Goal: Information Seeking & Learning: Check status

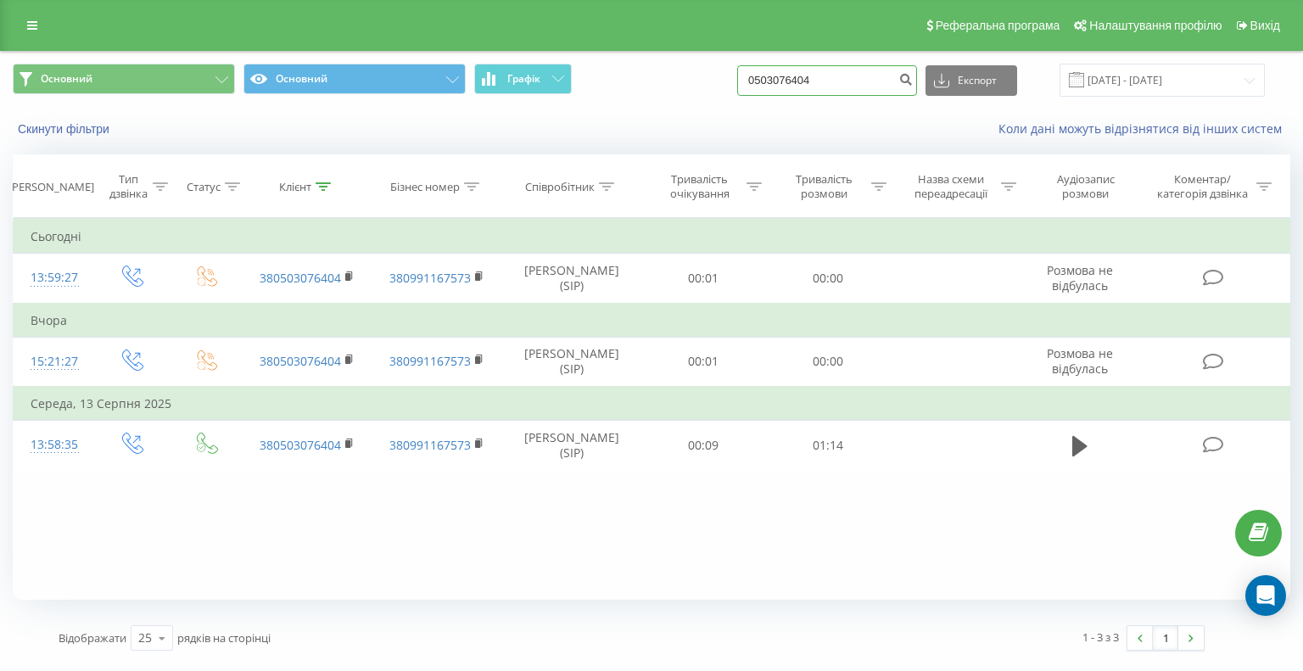
drag, startPoint x: 841, startPoint y: 81, endPoint x: 692, endPoint y: 84, distance: 149.3
click at [692, 84] on div "Основний Основний Графік 0503076404 Експорт .csv .xls .xlsx 22.05.2025 - 22.08.…" at bounding box center [651, 80] width 1277 height 33
paste input "(93)864-86-92"
click at [835, 80] on input "0(93)864-86-92" at bounding box center [827, 80] width 180 height 31
click at [817, 78] on input "0(93)864-8692" at bounding box center [827, 80] width 180 height 31
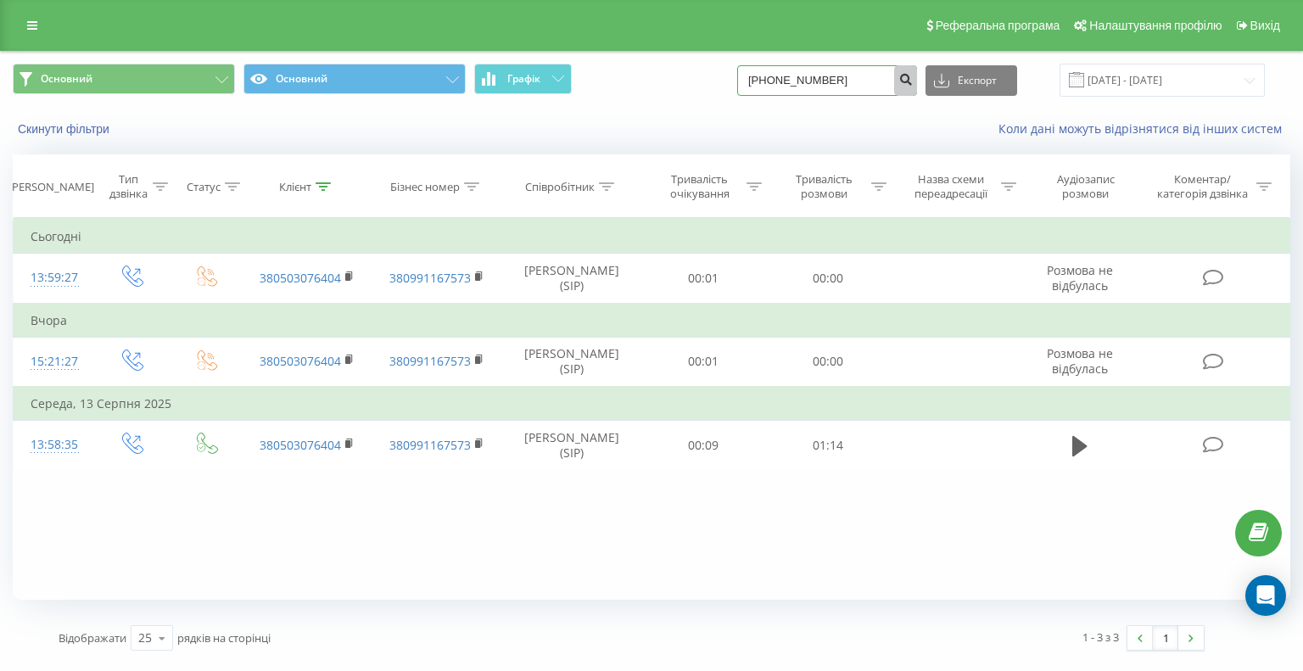
type input "0(93)8648692"
click at [913, 76] on icon "submit" at bounding box center [905, 77] width 14 height 10
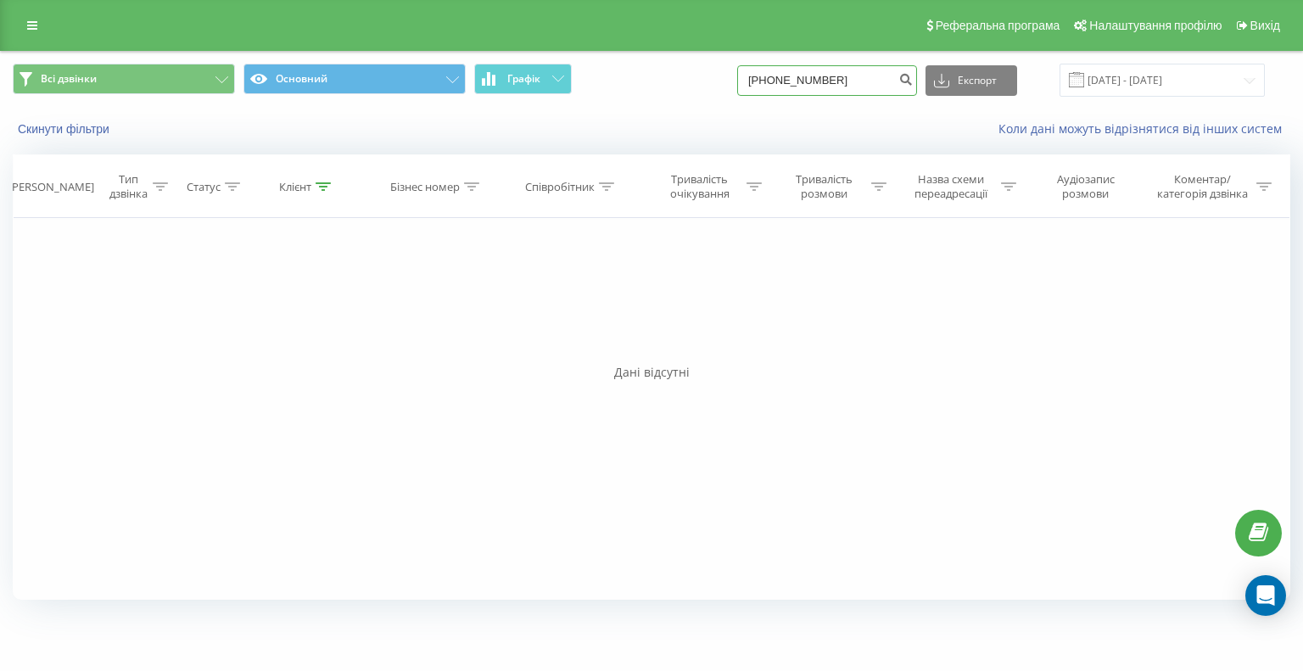
click at [796, 81] on input "[PHONE_NUMBER]" at bounding box center [827, 80] width 180 height 31
click at [780, 84] on input "0(938648692" at bounding box center [827, 80] width 180 height 31
type input "0938648692"
click at [913, 78] on icon "submit" at bounding box center [905, 77] width 14 height 10
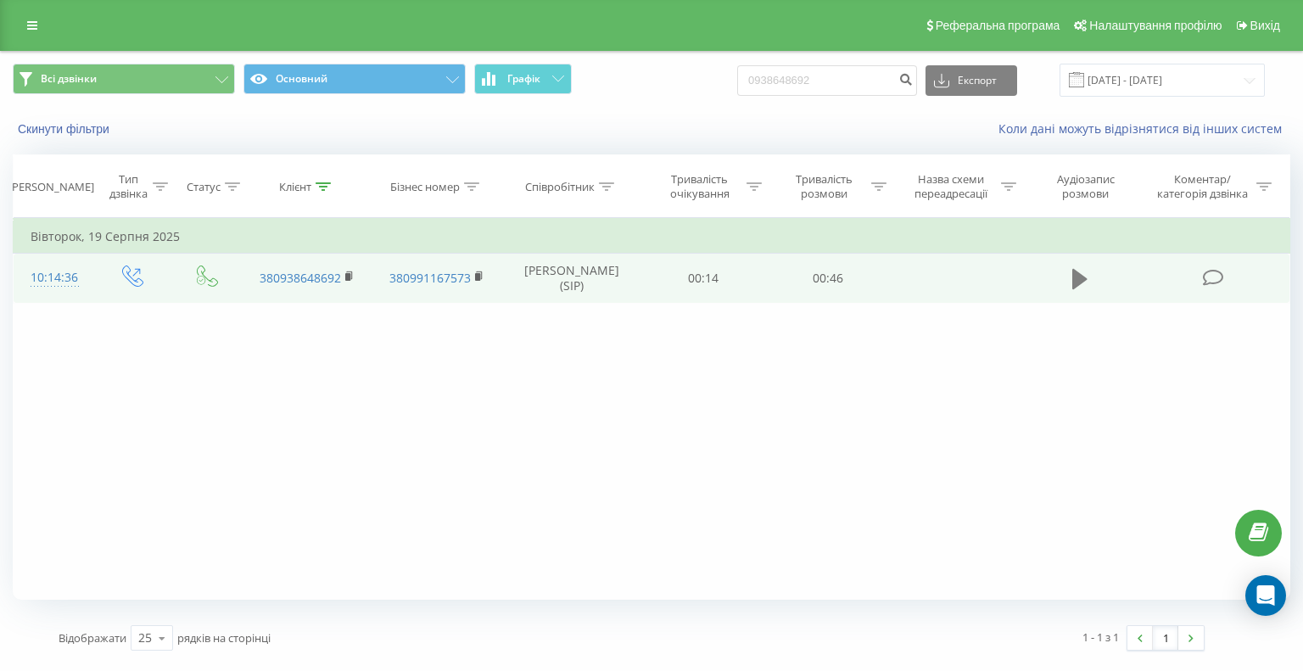
click at [1079, 276] on icon at bounding box center [1079, 279] width 15 height 20
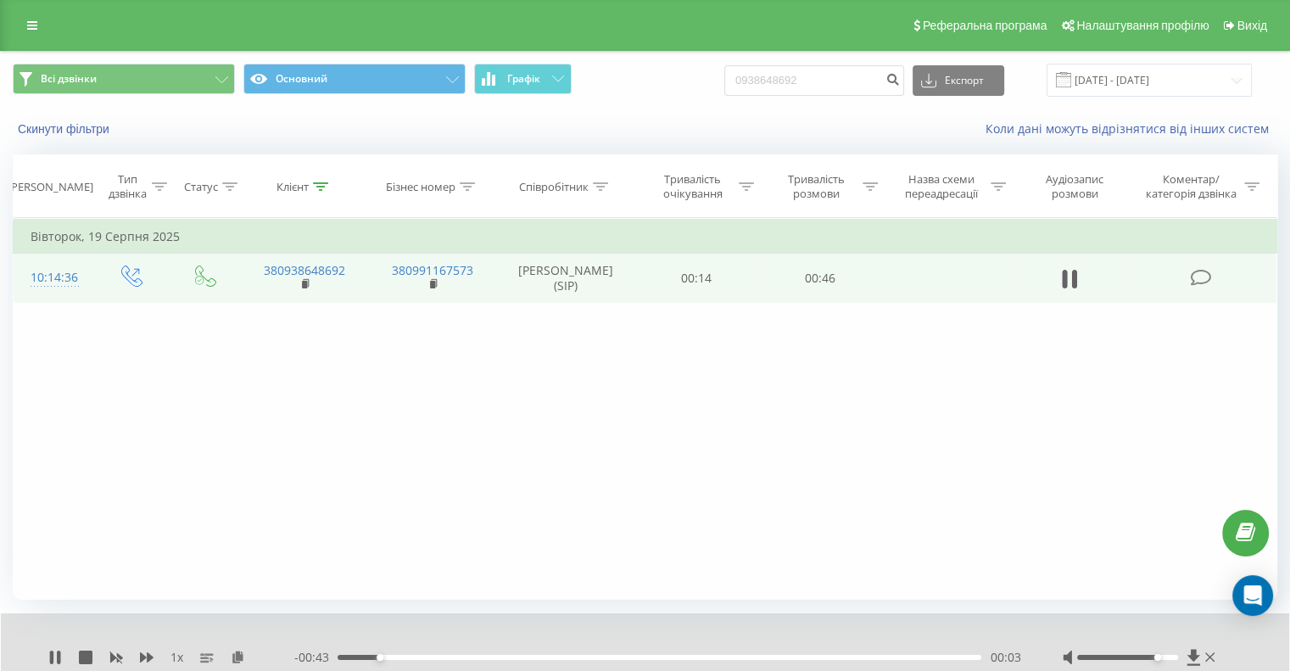
drag, startPoint x: 1127, startPoint y: 657, endPoint x: 1155, endPoint y: 657, distance: 28.0
click at [1155, 657] on div "Accessibility label" at bounding box center [1157, 657] width 7 height 7
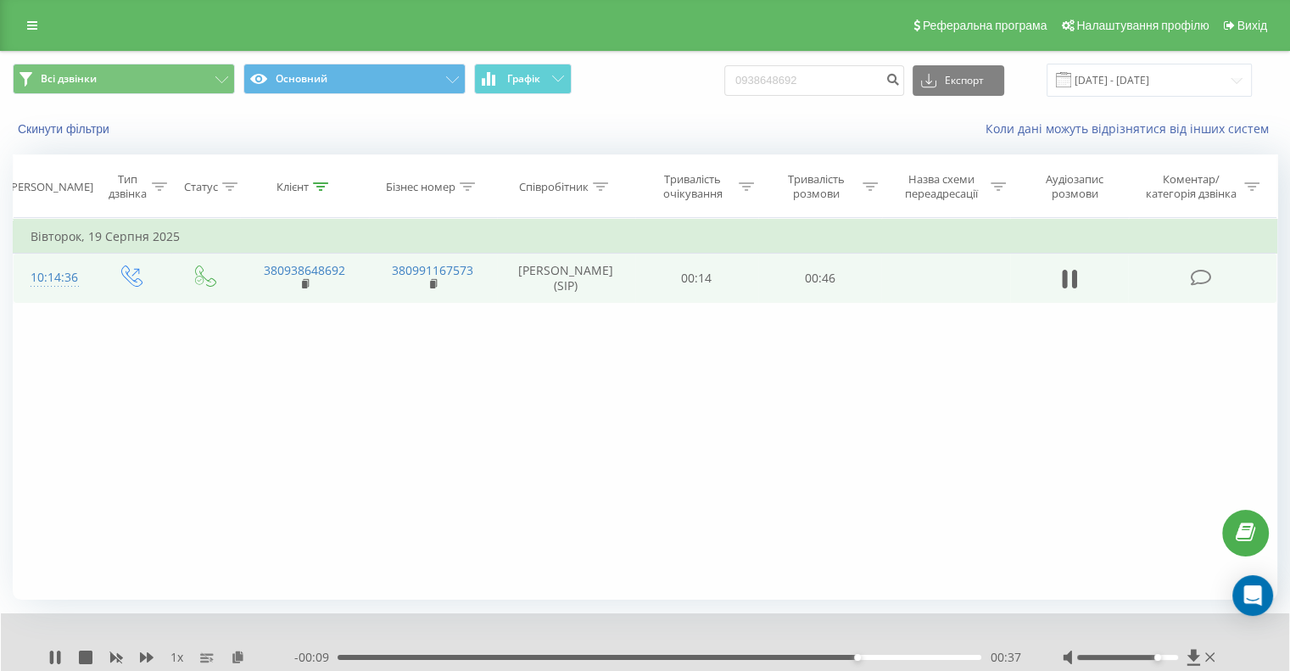
click at [580, 378] on div "Фільтрувати за умовою Дорівнює Введіть значення Скасувати OK Фільтрувати за умо…" at bounding box center [645, 409] width 1265 height 382
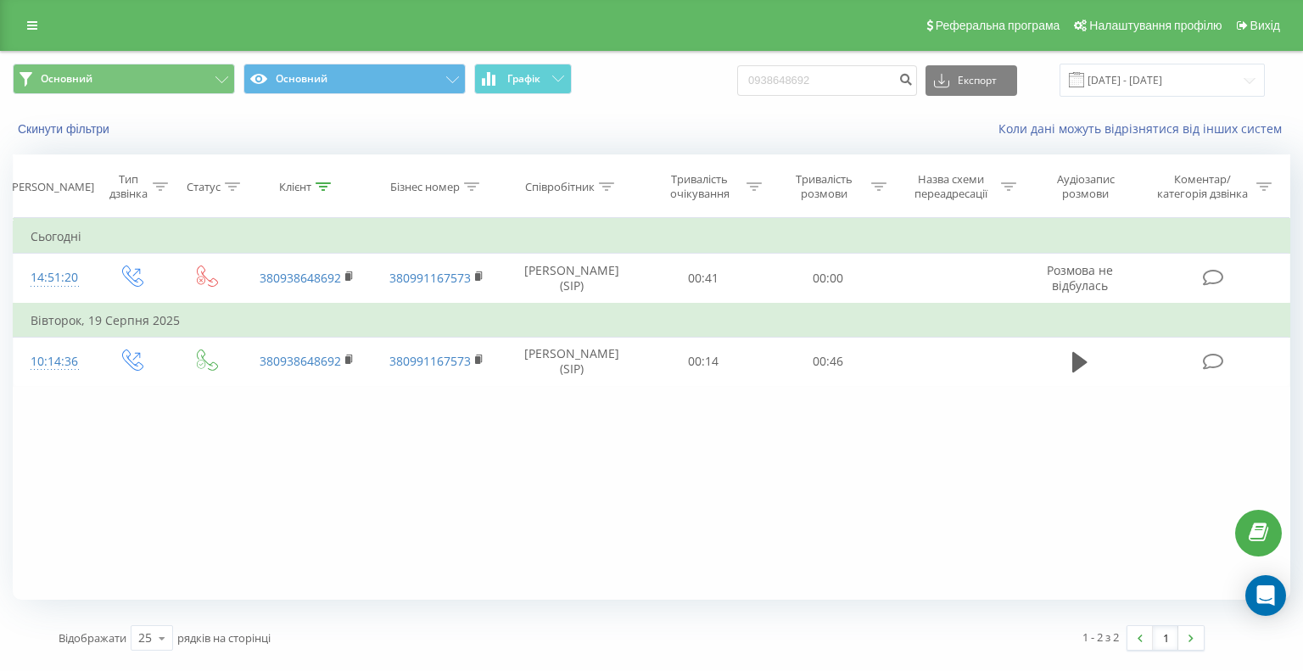
click at [486, 13] on div "Реферальна програма Налаштування профілю Вихід" at bounding box center [651, 25] width 1303 height 51
click at [810, 81] on input "0938648692" at bounding box center [827, 80] width 180 height 31
drag, startPoint x: 845, startPoint y: 78, endPoint x: 710, endPoint y: 77, distance: 134.9
click at [710, 77] on div "Основний Основний Графік 0938648692 Експорт .csv .xls .xlsx 22.05.2025 - 22.08.…" at bounding box center [651, 80] width 1277 height 33
paste input "(50)323-68-31"
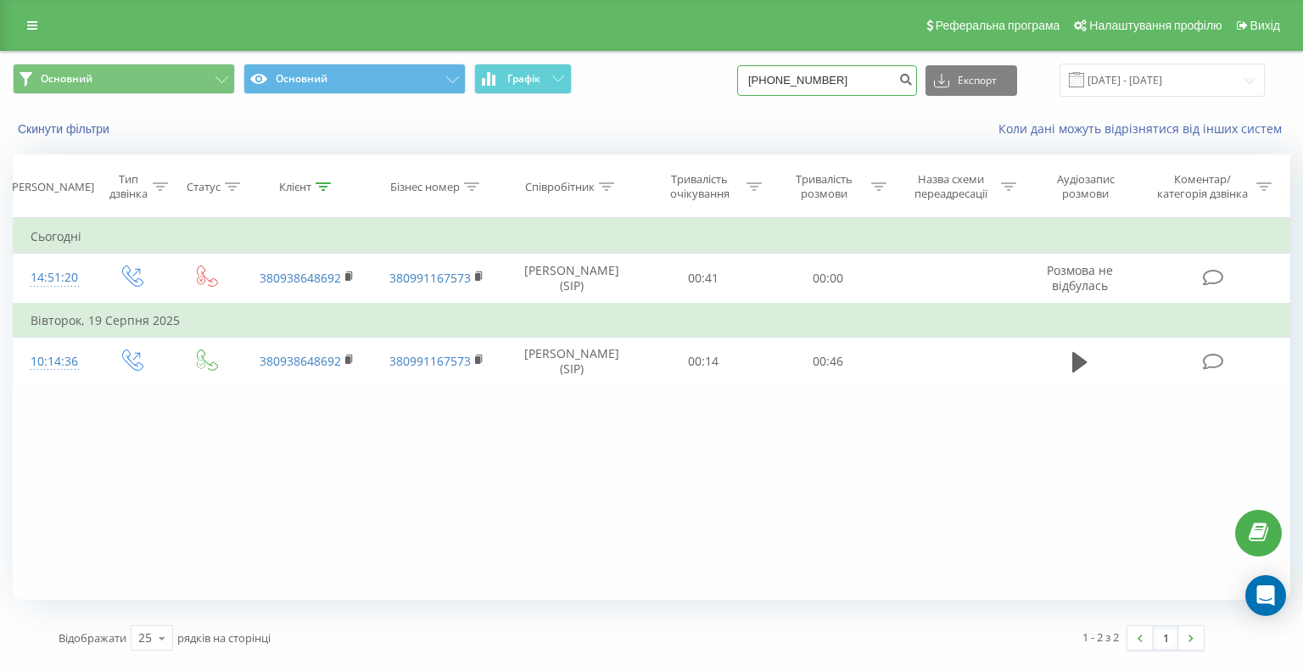
click at [839, 83] on input "0(50)323-68-31" at bounding box center [827, 80] width 180 height 31
click at [836, 84] on input "0(50)323-68-31" at bounding box center [827, 80] width 180 height 31
click at [818, 81] on input "0(50)323-6831" at bounding box center [827, 80] width 180 height 31
click at [797, 76] on input "0(50)3236831" at bounding box center [827, 80] width 180 height 31
click at [779, 80] on input "0(503236831" at bounding box center [827, 80] width 180 height 31
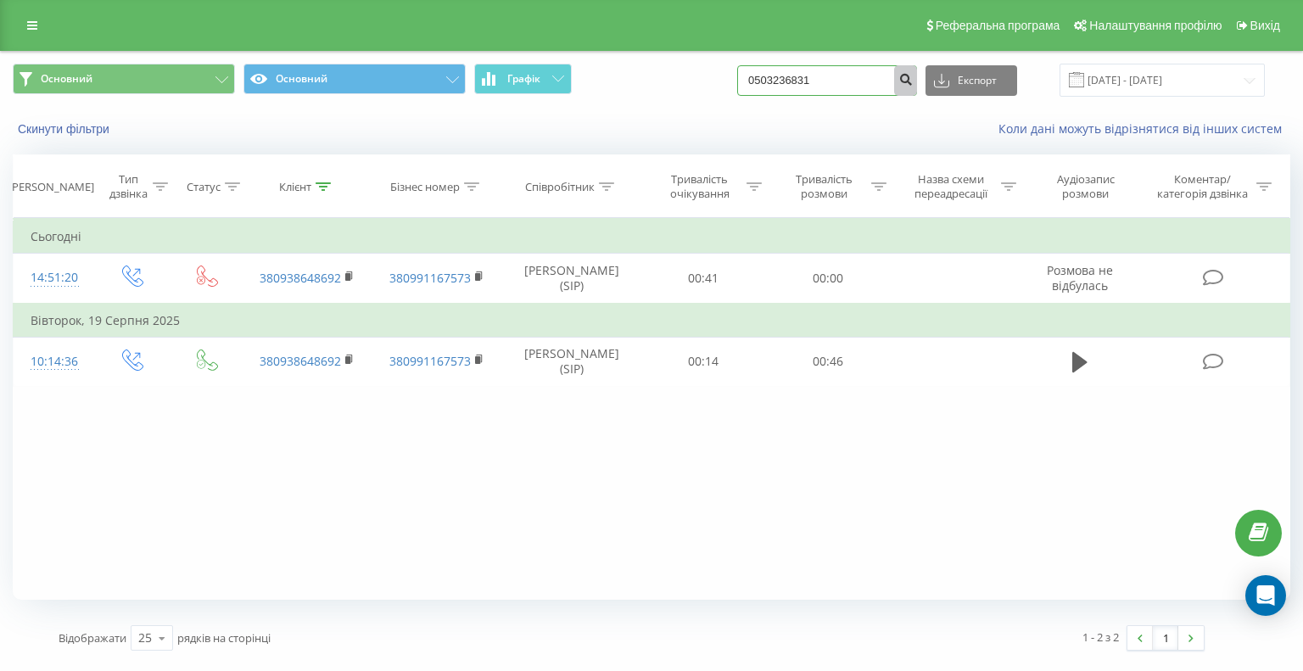
type input "0503236831"
click at [913, 79] on icon "submit" at bounding box center [905, 77] width 14 height 10
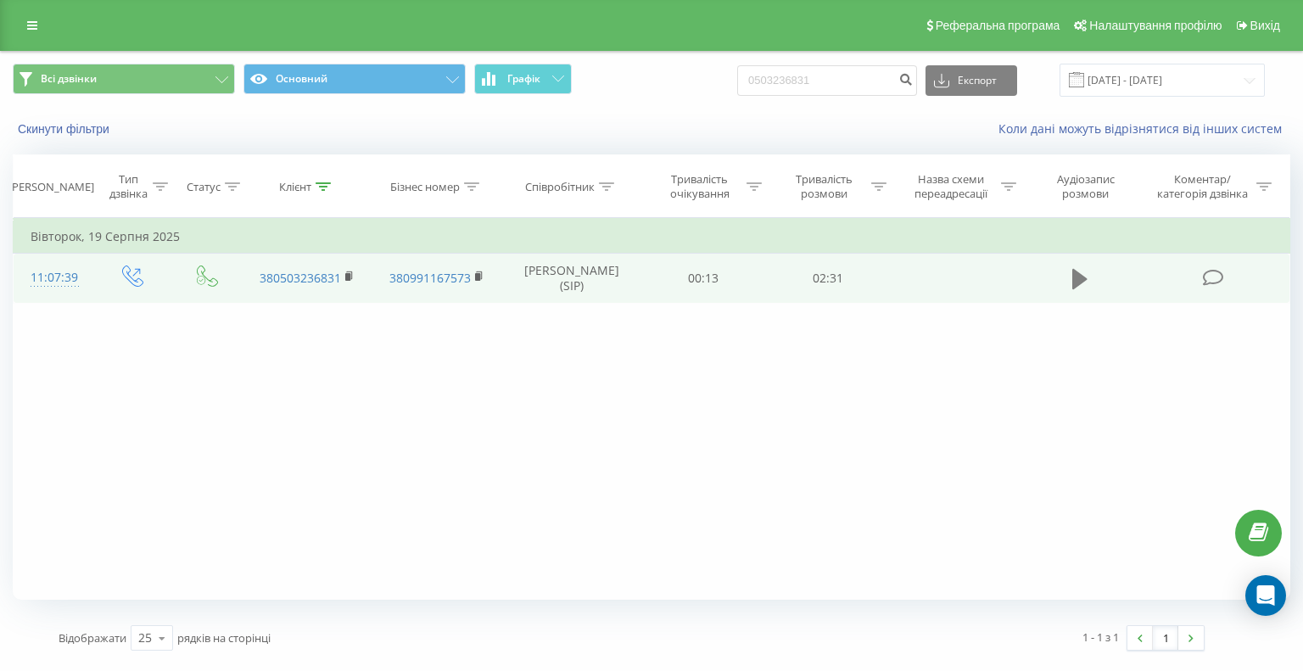
click at [1077, 278] on icon at bounding box center [1079, 279] width 15 height 20
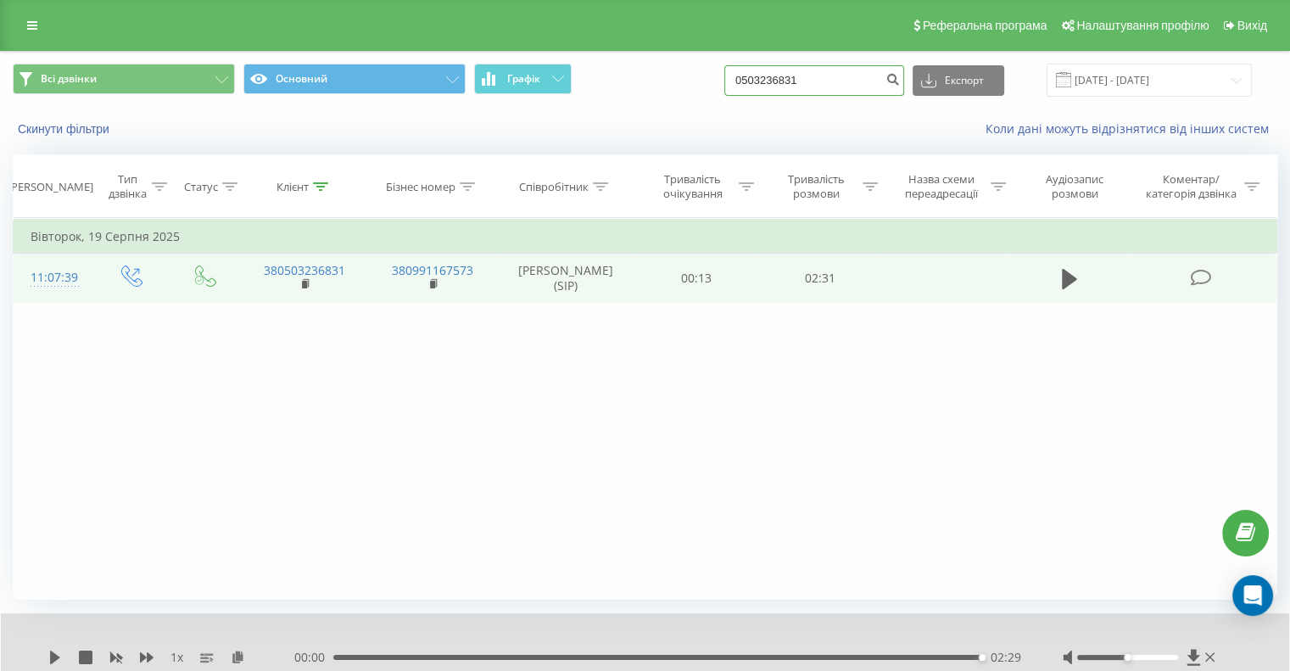
click at [820, 75] on input "0503236831" at bounding box center [814, 80] width 180 height 31
drag, startPoint x: 837, startPoint y: 86, endPoint x: 744, endPoint y: 87, distance: 93.3
click at [744, 87] on div "Всі дзвінки Основний Графік 0503236831 Експорт .csv .xls .xlsx 22.05.2025 - 22.…" at bounding box center [645, 80] width 1265 height 33
paste input "(67)542-77-72"
click at [822, 83] on input "0(67)542-77-72" at bounding box center [814, 80] width 180 height 31
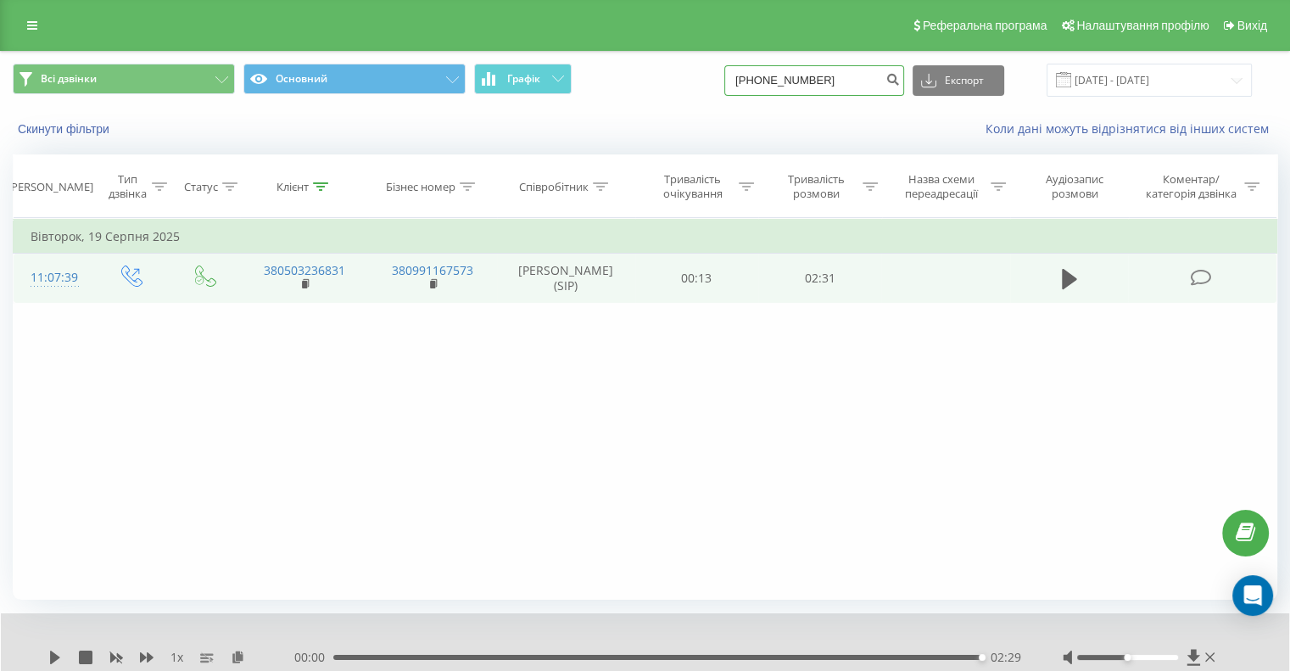
click at [807, 74] on input "0(67)542-7772" at bounding box center [814, 80] width 180 height 31
click at [787, 81] on input "0(67)5427772" at bounding box center [814, 80] width 180 height 31
click at [768, 80] on input "0(675427772" at bounding box center [814, 80] width 180 height 31
type input "0675427772"
click at [900, 74] on icon "submit" at bounding box center [892, 77] width 14 height 10
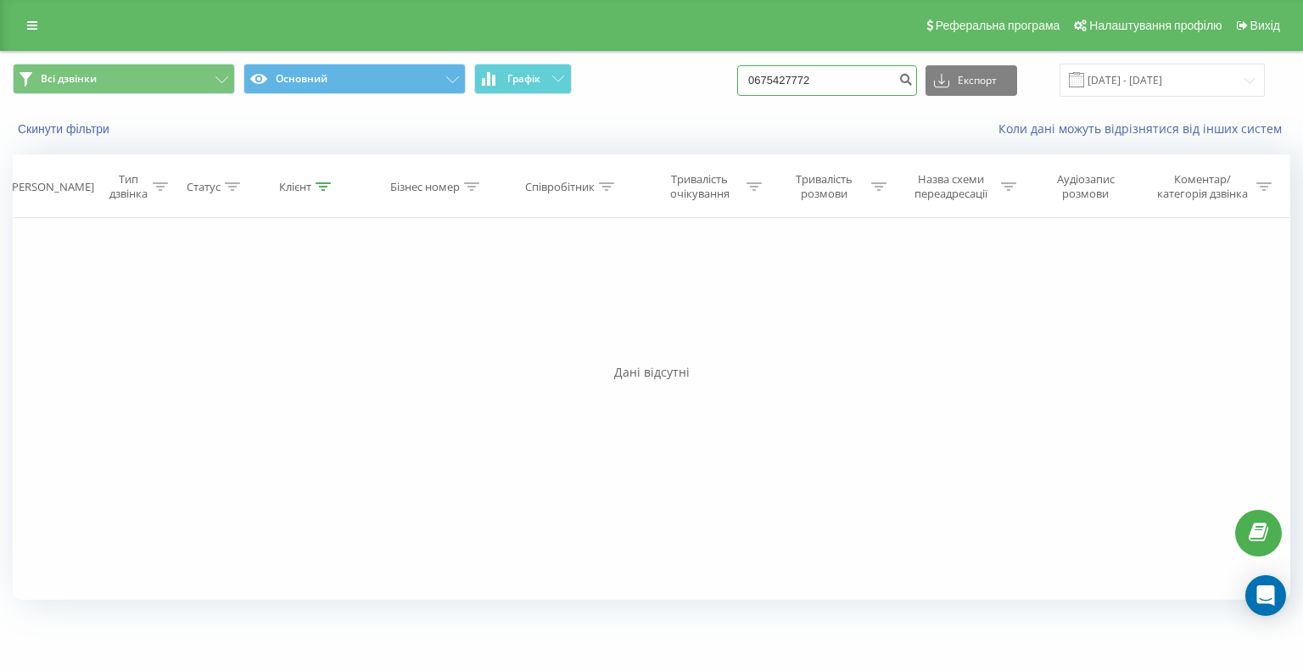
click at [849, 75] on input "0675427772" at bounding box center [827, 80] width 180 height 31
